Goal: Task Accomplishment & Management: Manage account settings

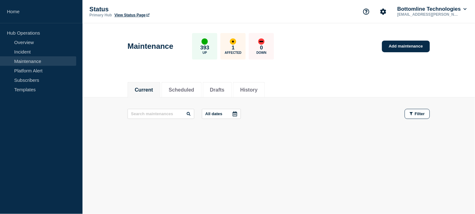
click at [26, 58] on link "Maintenance" at bounding box center [38, 60] width 76 height 9
click at [181, 90] on button "Scheduled" at bounding box center [182, 90] width 26 height 6
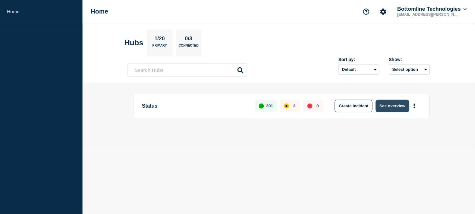
click at [386, 100] on button "See overview" at bounding box center [392, 106] width 33 height 13
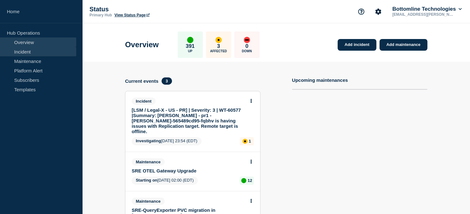
click at [25, 55] on link "Incident" at bounding box center [38, 51] width 76 height 9
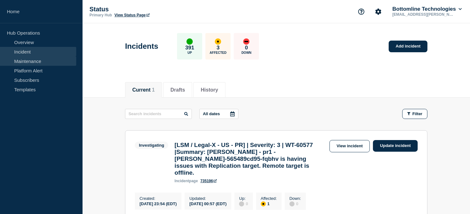
click at [26, 59] on link "Maintenance" at bounding box center [38, 60] width 76 height 9
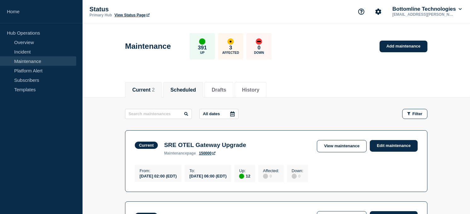
click at [182, 93] on button "Scheduled" at bounding box center [183, 90] width 26 height 6
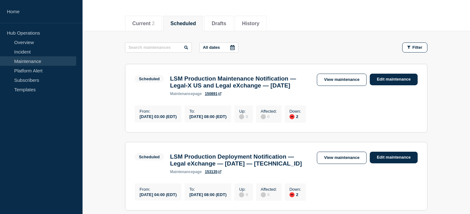
scroll to position [59, 0]
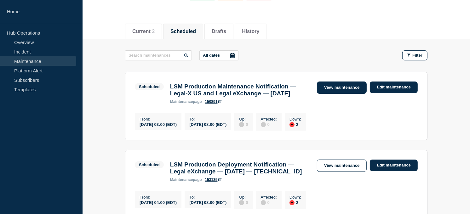
click at [325, 88] on link "View maintenance" at bounding box center [342, 88] width 50 height 12
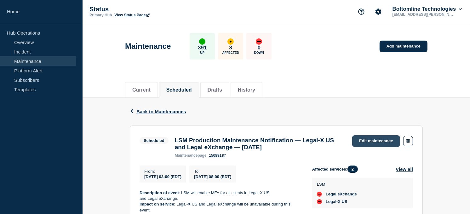
click at [361, 140] on link "Edit maintenance" at bounding box center [376, 141] width 48 height 12
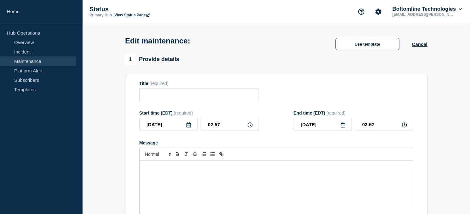
type input "LSM Production Maintenance Notification — Legal-X US and Legal eXchange — [DATE]"
type input "03:00"
type input "08:00"
checkbox input "true"
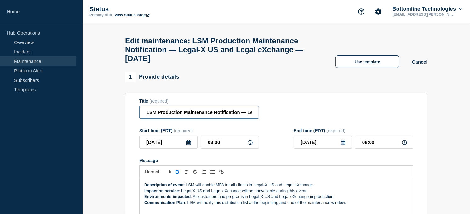
click at [146, 117] on input "LSM Production Maintenance Notification — Legal-X US and Legal eXchange — [DATE]" at bounding box center [199, 112] width 120 height 13
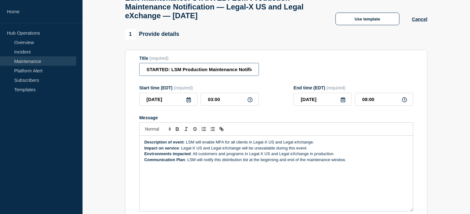
scroll to position [45, 0]
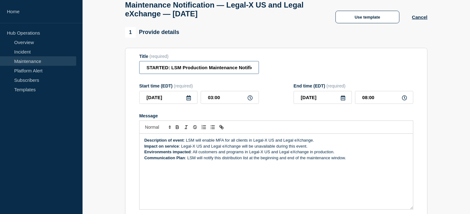
type input "STARTED: LSM Production Maintenance Notification — Legal-X US and Legal eXchang…"
click at [144, 143] on strong "Description of event" at bounding box center [163, 140] width 39 height 5
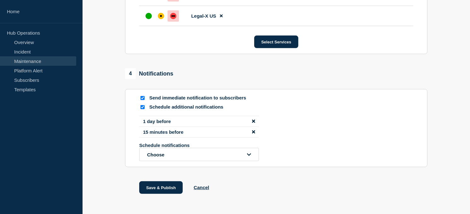
scroll to position [402, 0]
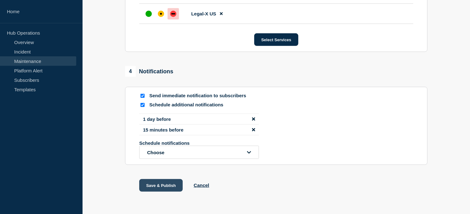
click at [156, 189] on button "Save & Publish" at bounding box center [160, 185] width 43 height 13
